Goal: Navigation & Orientation: Find specific page/section

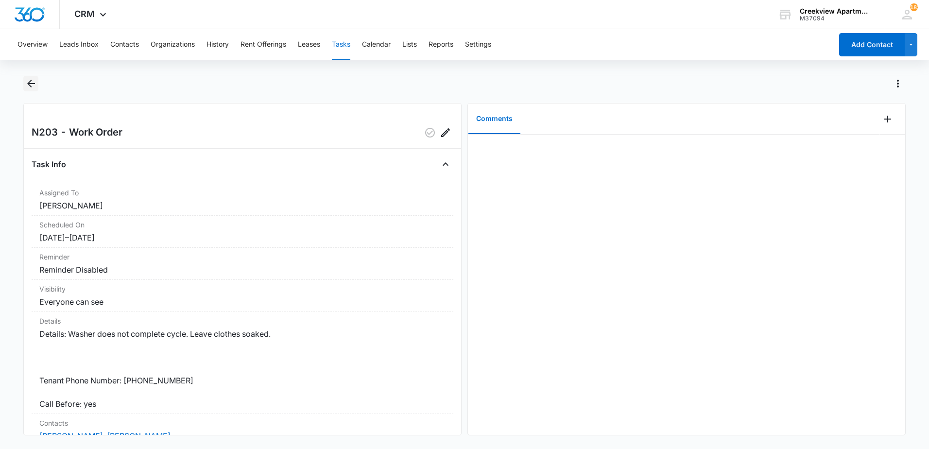
click at [28, 82] on icon "Back" at bounding box center [31, 84] width 12 height 12
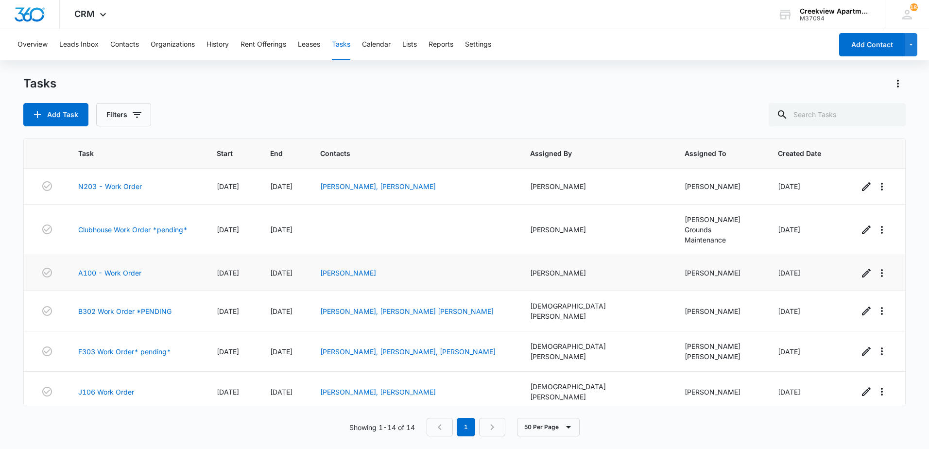
scroll to position [275, 0]
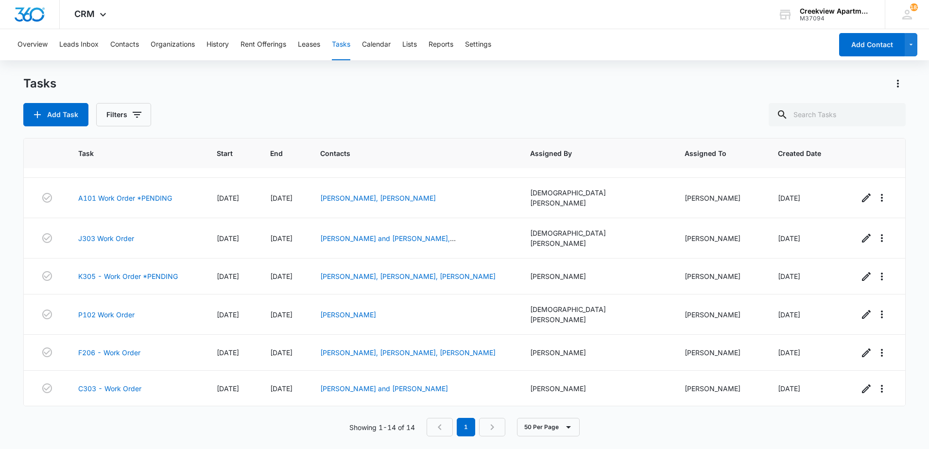
click at [135, 422] on link "P206 Work Order *PENDING" at bounding box center [124, 427] width 93 height 10
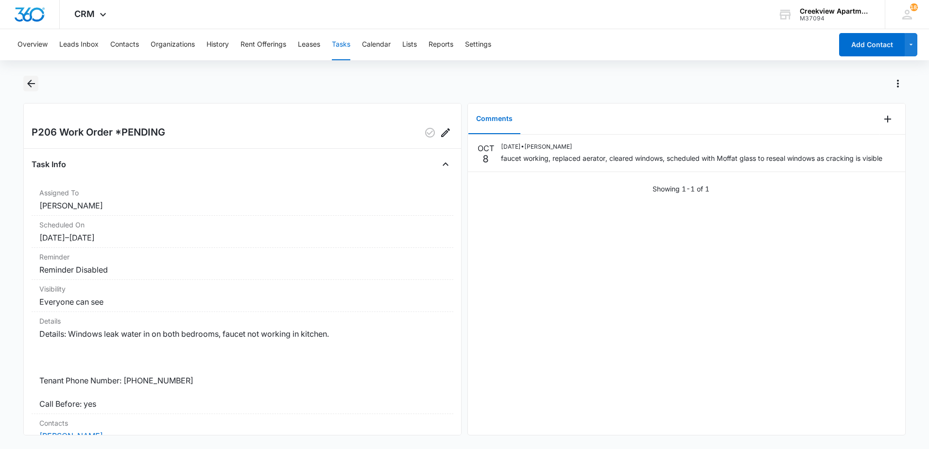
click at [33, 82] on icon "Back" at bounding box center [31, 84] width 12 height 12
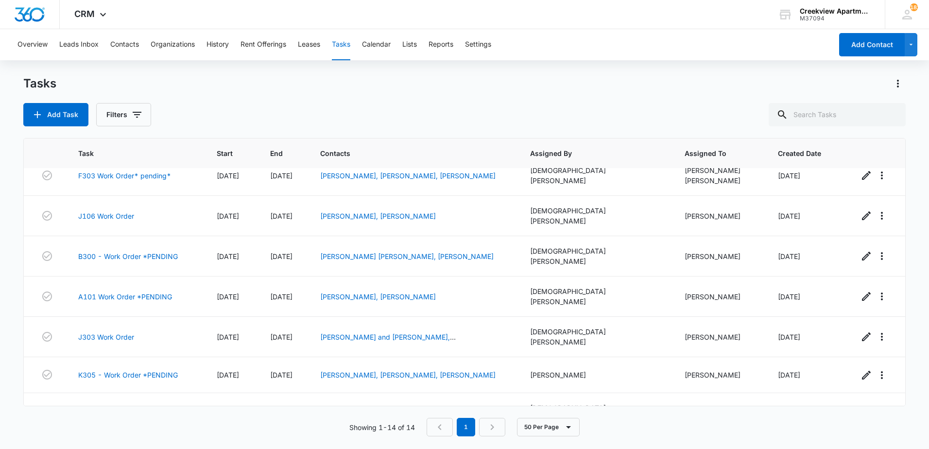
scroll to position [275, 0]
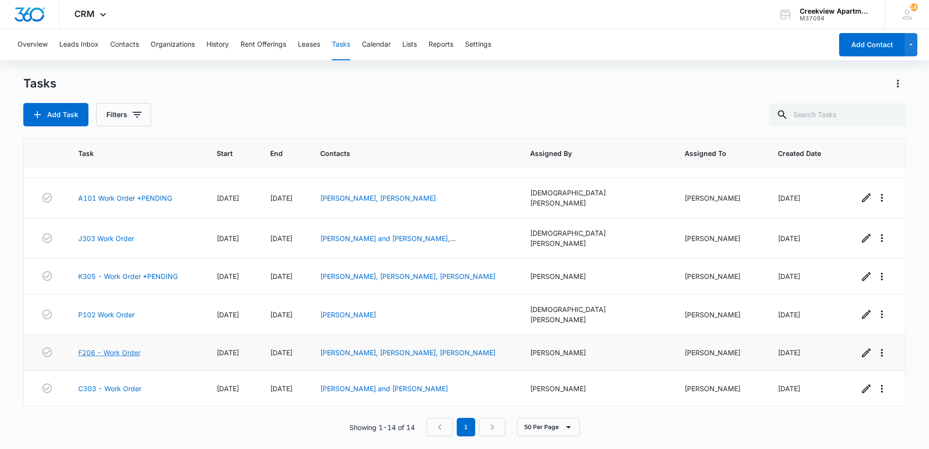
click at [125, 348] on link "F206 - Work Order" at bounding box center [109, 353] width 62 height 10
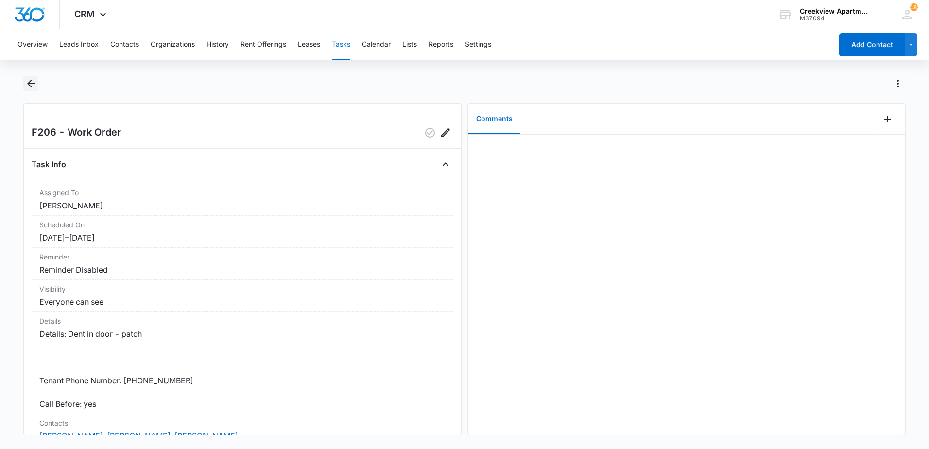
click at [31, 85] on icon "Back" at bounding box center [31, 84] width 12 height 12
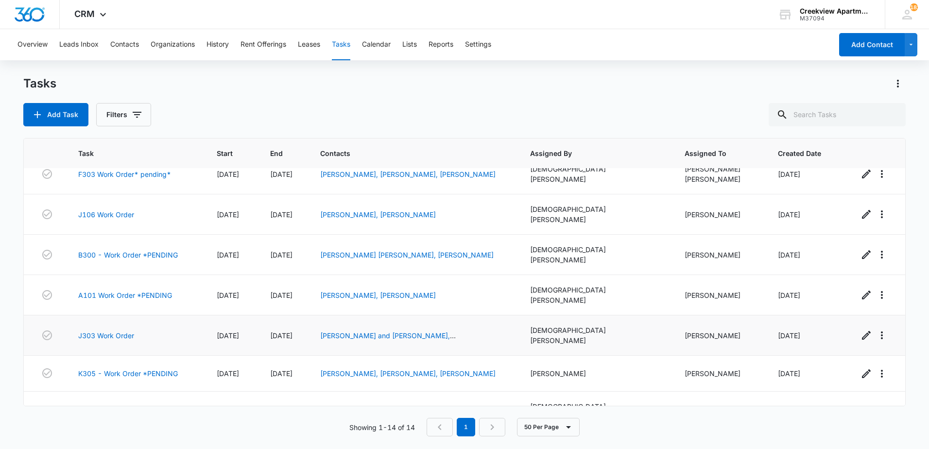
scroll to position [129, 0]
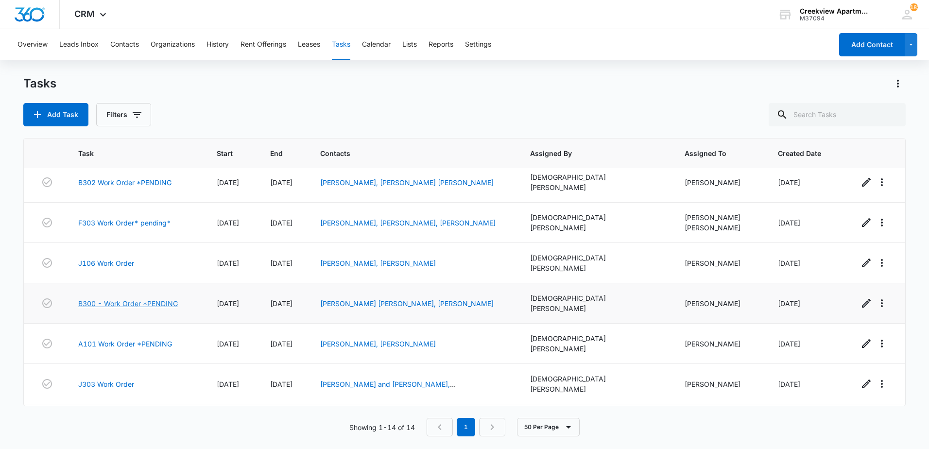
click at [132, 298] on link "B300 - Work Order *PENDING" at bounding box center [128, 303] width 100 height 10
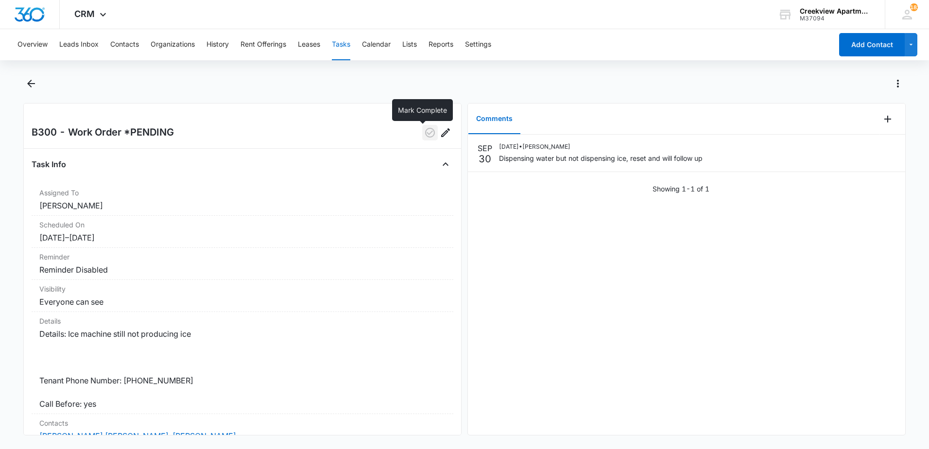
click at [424, 135] on icon "button" at bounding box center [430, 133] width 12 height 12
click at [27, 83] on icon "Back" at bounding box center [31, 84] width 12 height 12
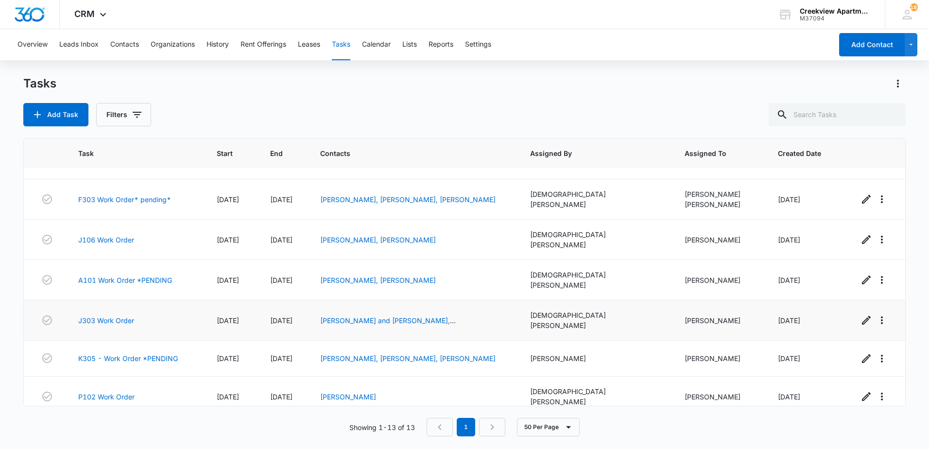
scroll to position [239, 0]
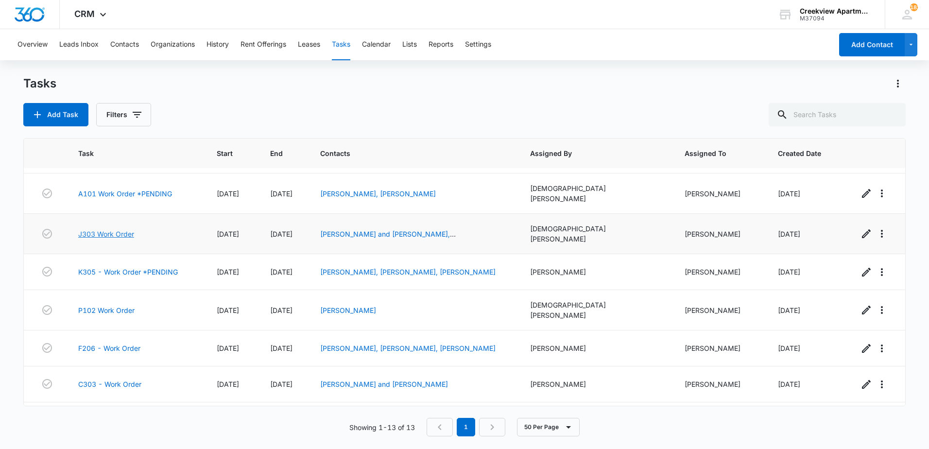
click at [115, 229] on link "J303 Work Order" at bounding box center [106, 234] width 56 height 10
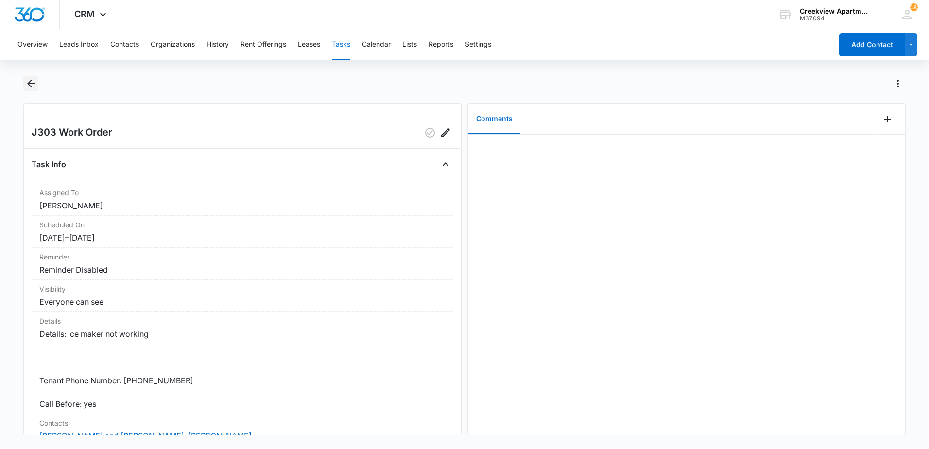
click at [23, 81] on button "Back" at bounding box center [30, 84] width 15 height 16
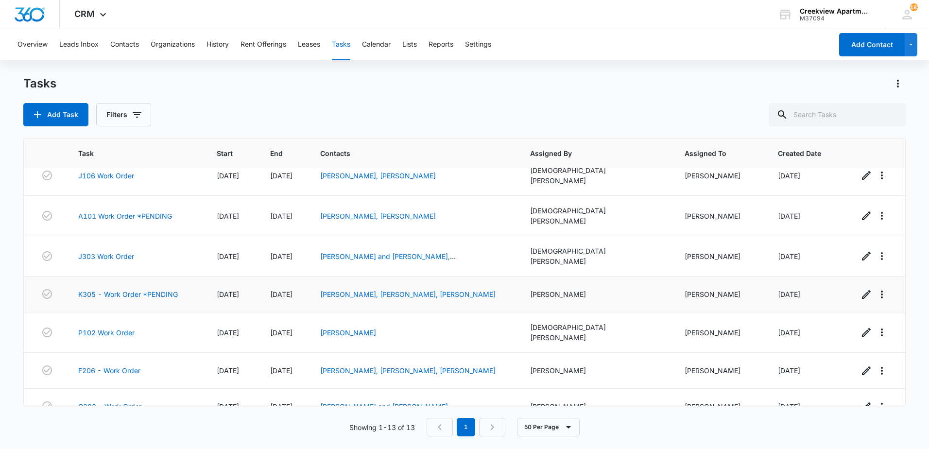
scroll to position [239, 0]
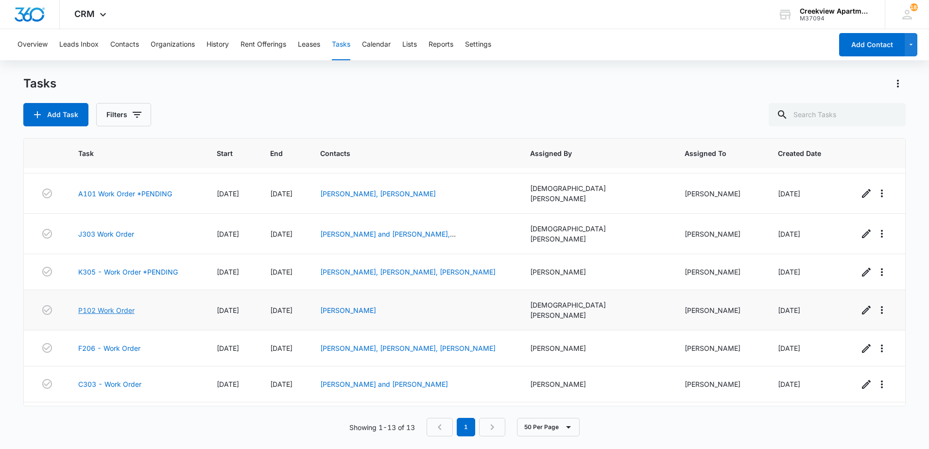
click at [108, 305] on link "P102 Work Order" at bounding box center [106, 310] width 56 height 10
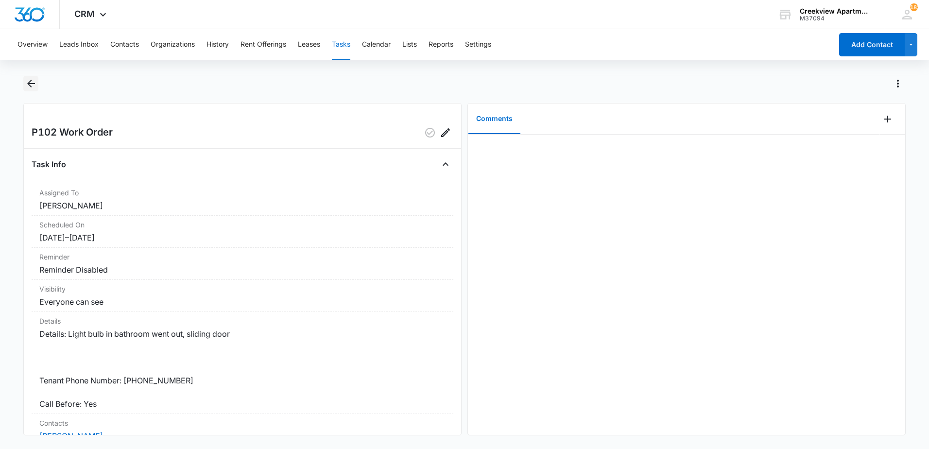
click at [25, 81] on icon "Back" at bounding box center [31, 84] width 12 height 12
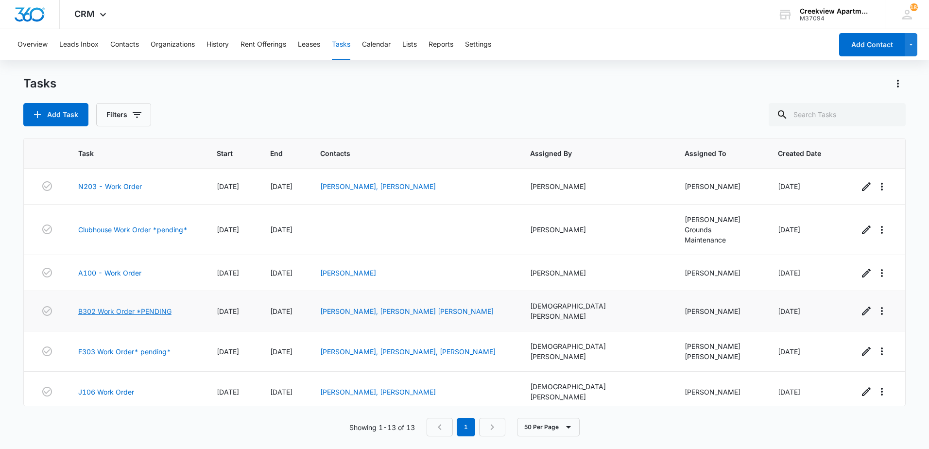
click at [160, 306] on link "B302 Work Order *PENDING" at bounding box center [124, 311] width 93 height 10
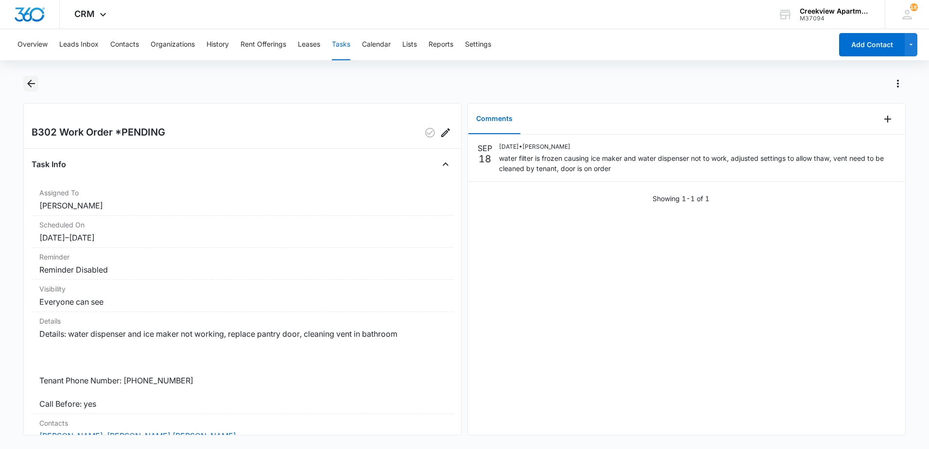
click at [29, 85] on icon "Back" at bounding box center [31, 84] width 8 height 8
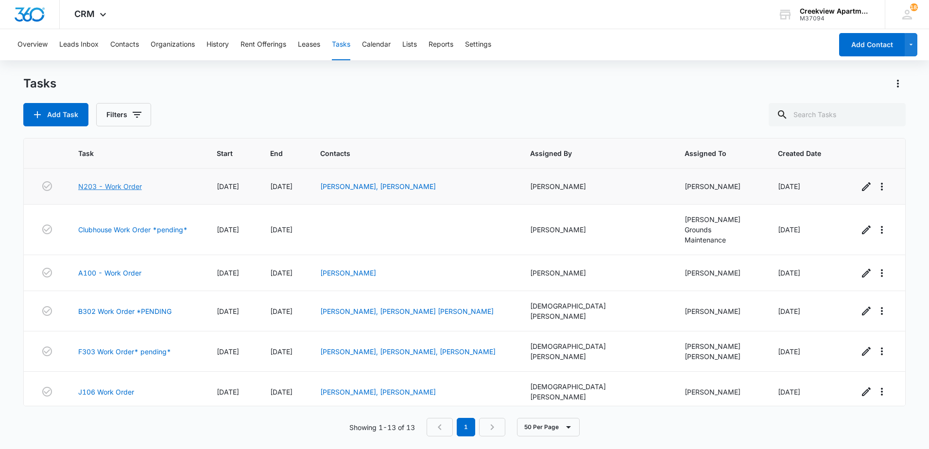
click at [106, 187] on link "N203 - Work Order" at bounding box center [110, 186] width 64 height 10
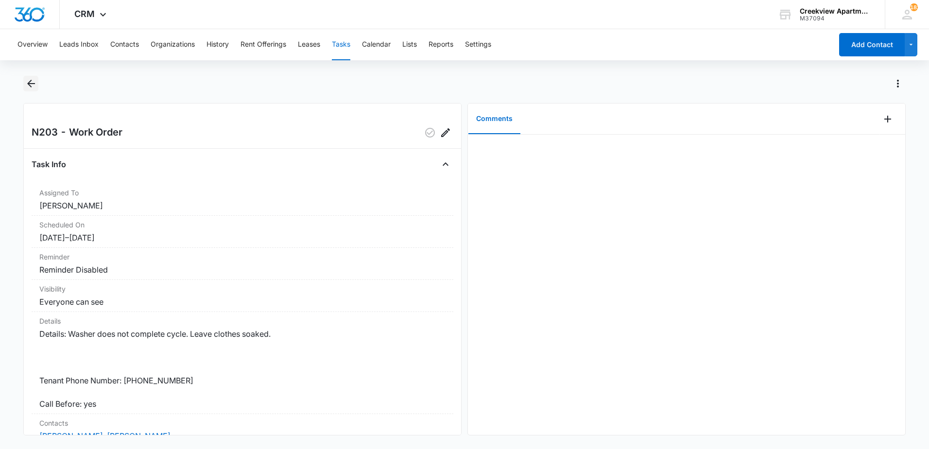
click at [34, 89] on button "Back" at bounding box center [30, 84] width 15 height 16
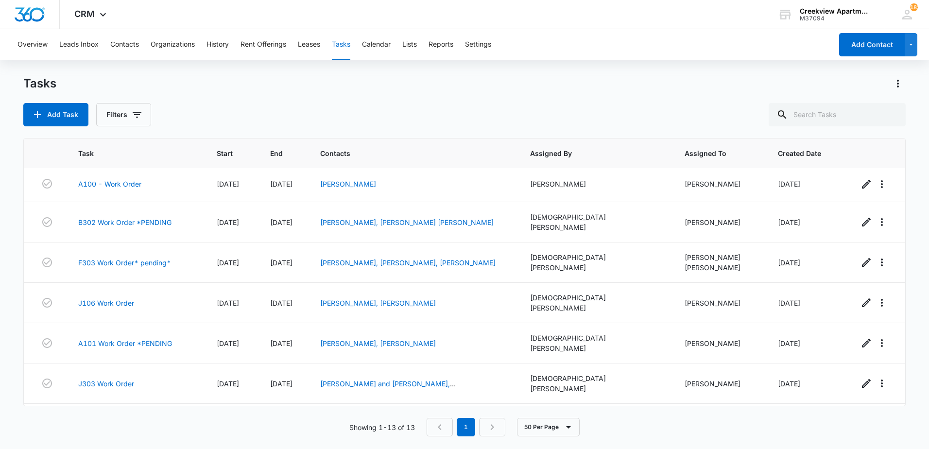
scroll to position [97, 0]
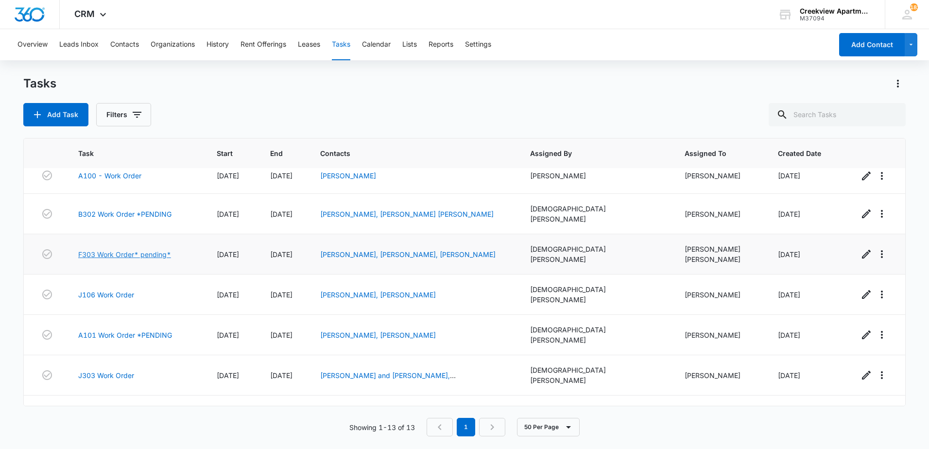
click at [111, 249] on link "F303 Work Order* pending*" at bounding box center [124, 254] width 93 height 10
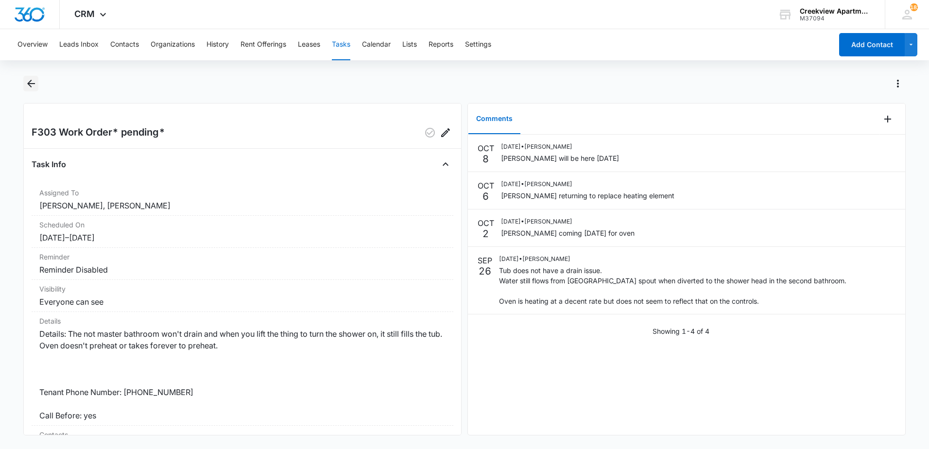
click at [30, 84] on icon "Back" at bounding box center [31, 84] width 8 height 8
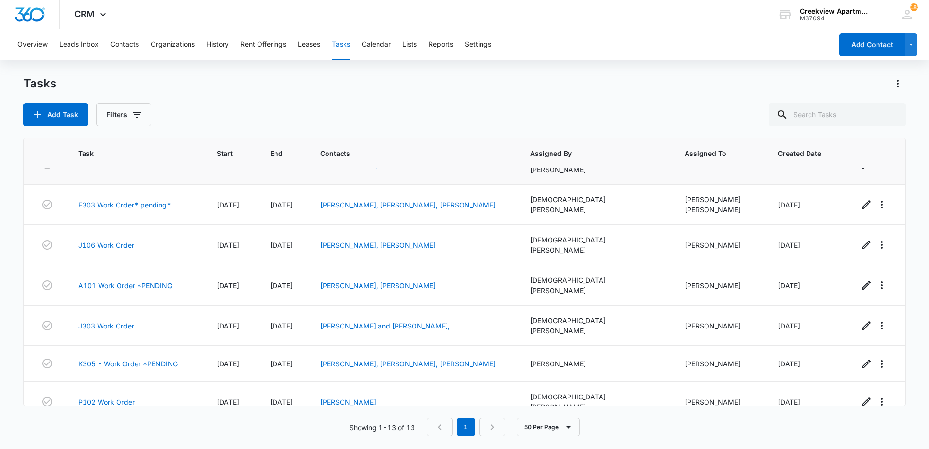
scroll to position [194, 0]
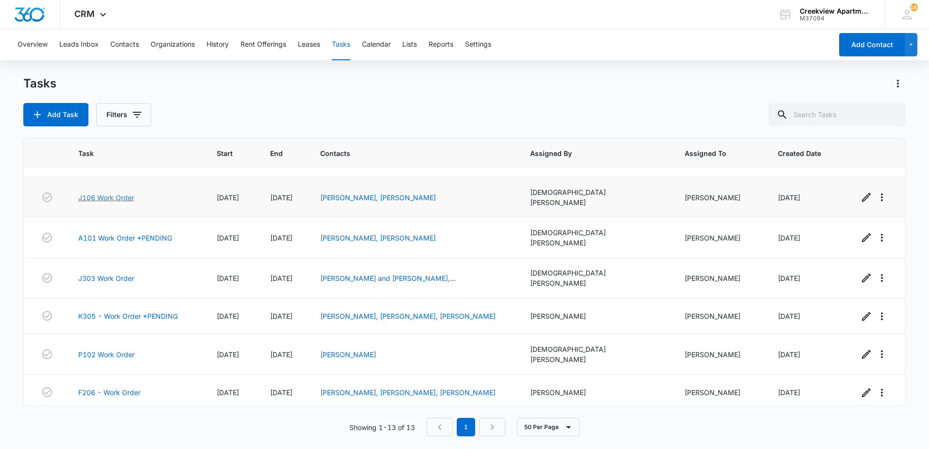
click at [107, 192] on link "J106 Work Order" at bounding box center [106, 197] width 56 height 10
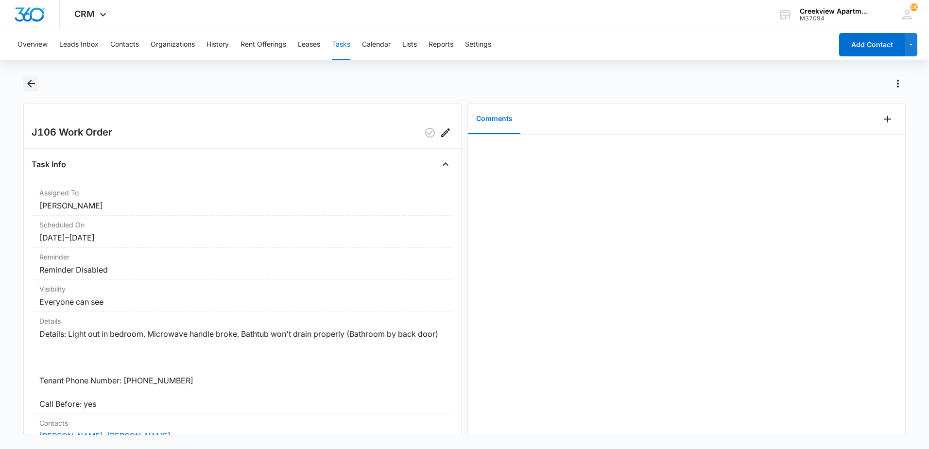
click at [32, 85] on icon "Back" at bounding box center [31, 84] width 12 height 12
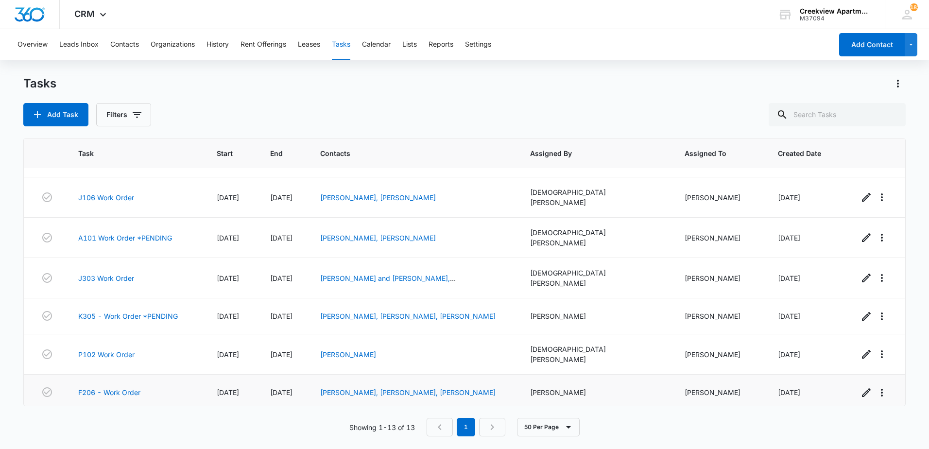
scroll to position [239, 0]
